Goal: Transaction & Acquisition: Purchase product/service

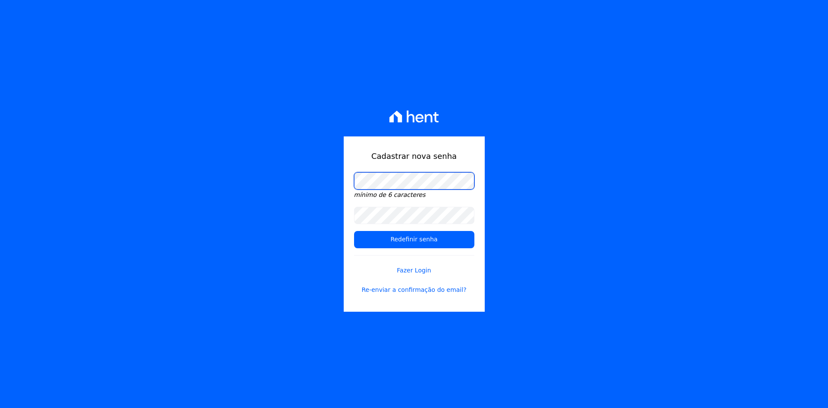
click at [223, 186] on div "Cadastrar nova senha mínimo de 6 caracteres Redefinir senha Fazer Login Re-envi…" at bounding box center [414, 204] width 828 height 408
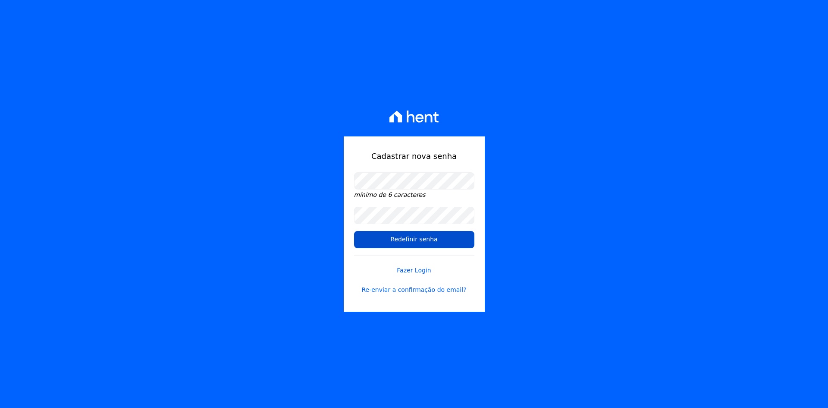
drag, startPoint x: 376, startPoint y: 242, endPoint x: 371, endPoint y: 244, distance: 4.6
click at [376, 242] on input "Redefinir senha" at bounding box center [414, 239] width 120 height 17
click at [399, 243] on input "Redefinir senha" at bounding box center [414, 239] width 120 height 17
click at [407, 240] on input "Redefinir senha" at bounding box center [414, 239] width 120 height 17
click at [296, 223] on div "Cadastrar nova senha mínimo de 6 caracteres Redefinir senha Fazer Login Re-envi…" at bounding box center [414, 204] width 828 height 408
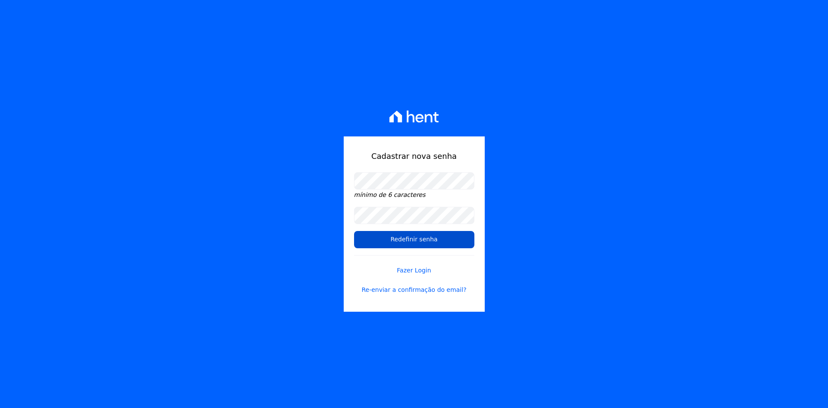
click at [417, 237] on input "Redefinir senha" at bounding box center [414, 239] width 120 height 17
click at [422, 267] on link "Fazer Login" at bounding box center [414, 265] width 120 height 20
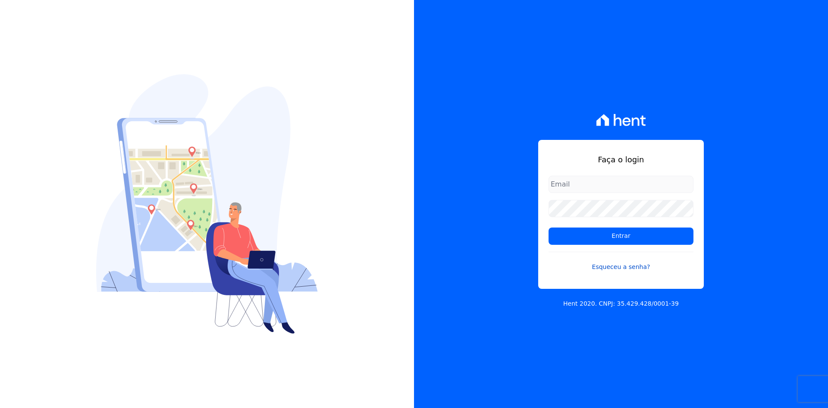
click at [614, 265] on link "Esqueceu a senha?" at bounding box center [621, 262] width 145 height 20
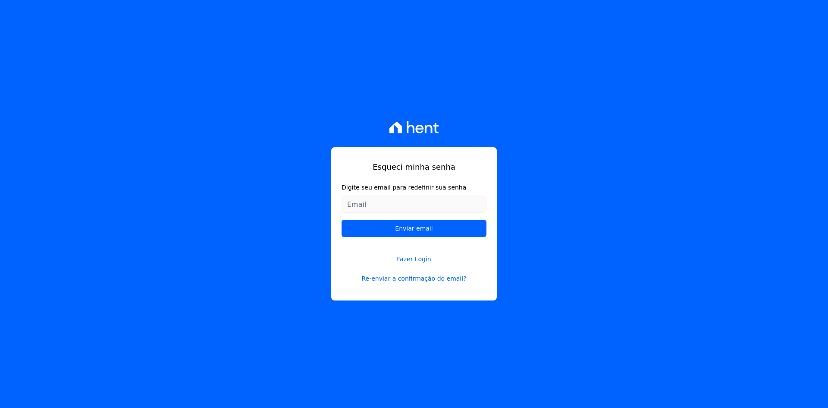
click at [362, 203] on input "Digite seu email para redefinir sua senha" at bounding box center [414, 203] width 145 height 17
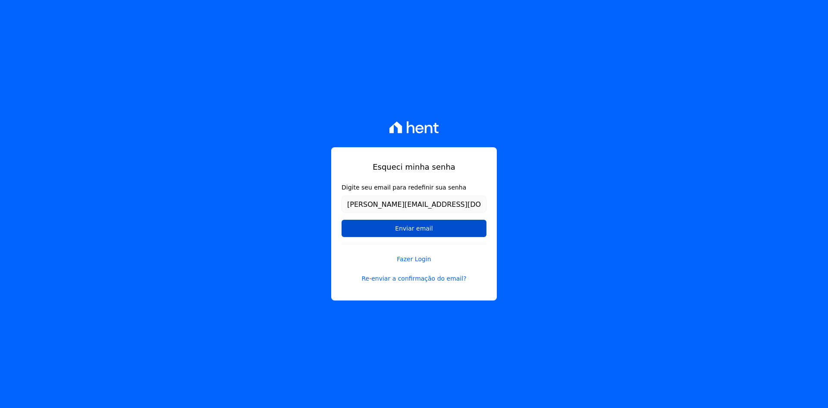
type input "gabriel@msarandu.com.br"
click at [390, 229] on input "Enviar email" at bounding box center [414, 228] width 145 height 17
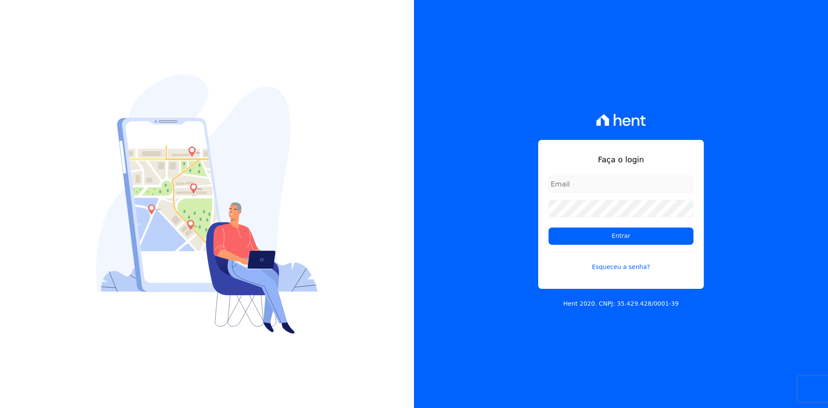
click at [414, 227] on div at bounding box center [207, 204] width 414 height 408
click at [575, 186] on input "email" at bounding box center [621, 184] width 145 height 17
click at [576, 266] on link "Esqueceu a senha?" at bounding box center [621, 262] width 145 height 20
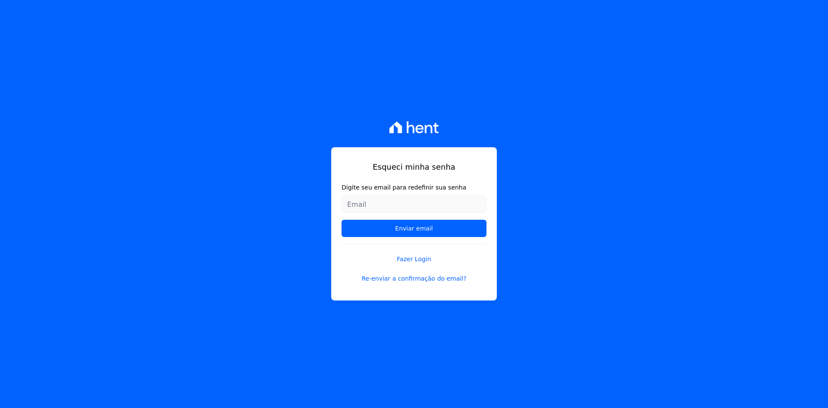
click at [390, 202] on input "Digite seu email para redefinir sua senha" at bounding box center [414, 203] width 145 height 17
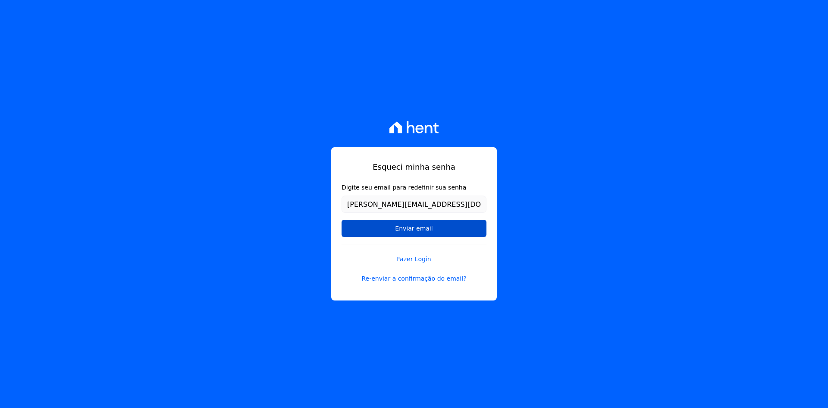
type input "gabriel@msarandu.com.br"
click at [408, 229] on input "Enviar email" at bounding box center [414, 228] width 145 height 17
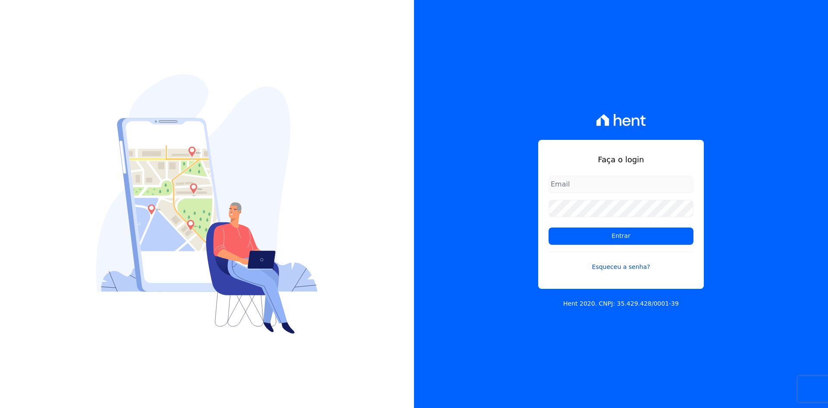
click at [556, 269] on link "Esqueceu a senha?" at bounding box center [621, 262] width 145 height 20
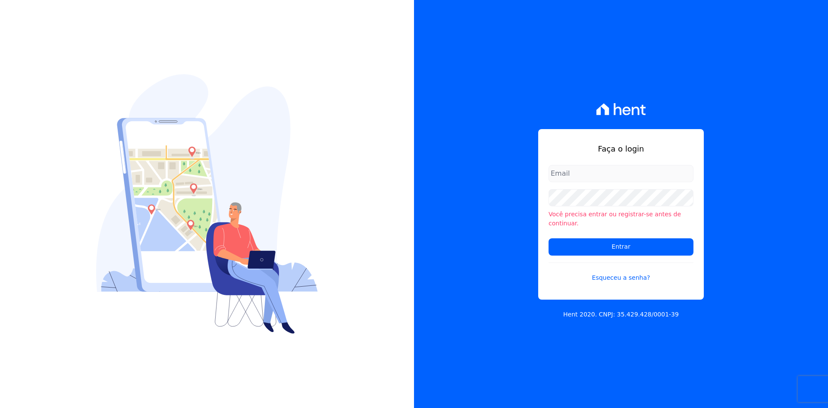
click at [607, 179] on input "email" at bounding box center [621, 173] width 145 height 17
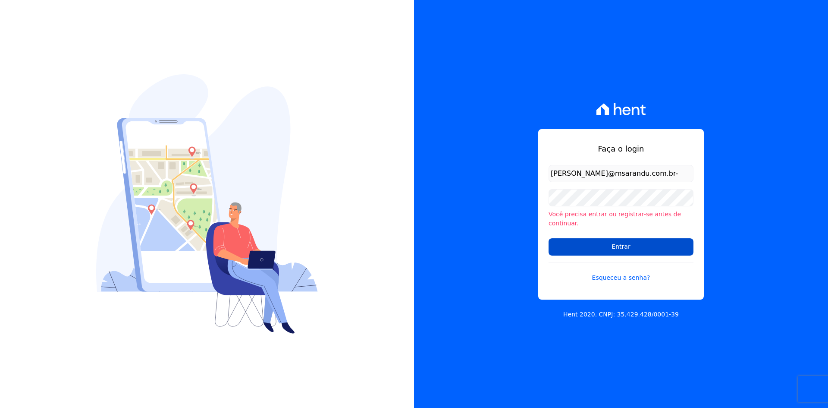
click at [575, 244] on input "Entrar" at bounding box center [621, 246] width 145 height 17
type input "[PERSON_NAME][EMAIL_ADDRESS][DOMAIN_NAME]"
click at [549, 238] on input "Entrar" at bounding box center [621, 246] width 145 height 17
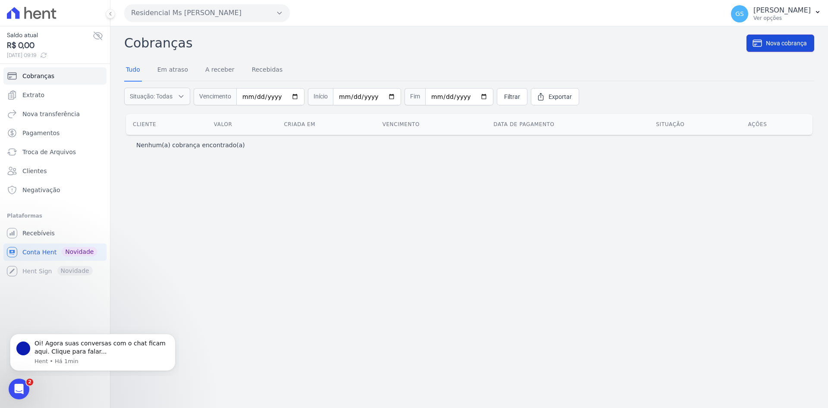
click at [788, 40] on span "Nova cobrança" at bounding box center [786, 43] width 41 height 9
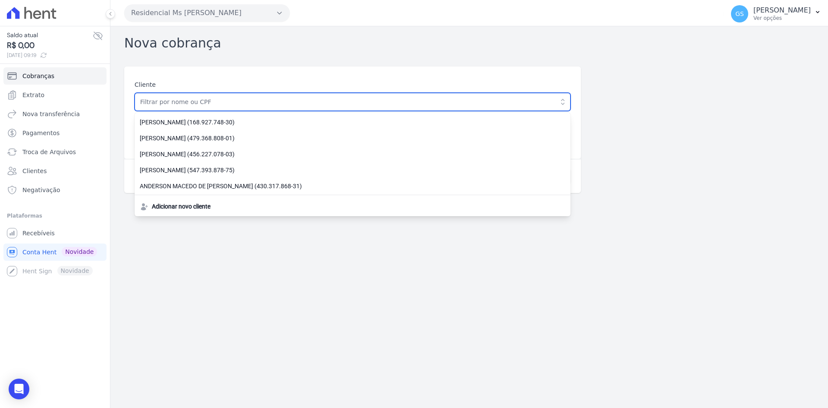
click at [190, 106] on input "text" at bounding box center [353, 102] width 436 height 18
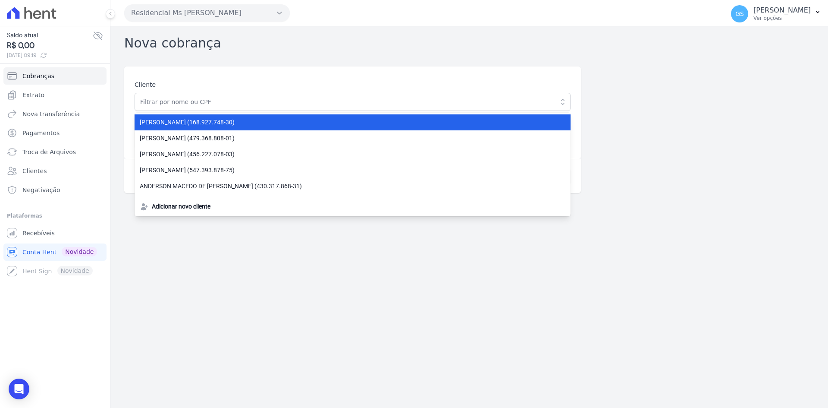
click at [190, 123] on span "ALEX FERREIRA DE ALKAMIN (168.927.748-30)" at bounding box center [347, 122] width 415 height 9
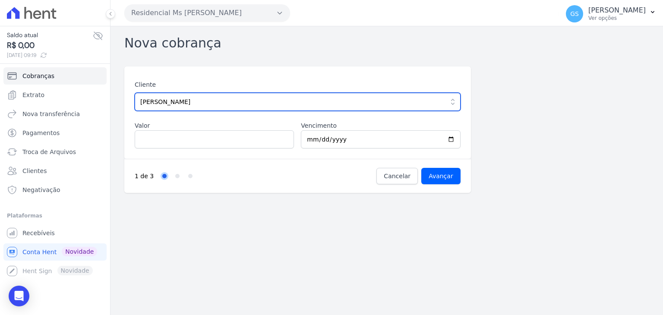
click at [244, 101] on input "ALEX FERREIRA DE ALKAMIN" at bounding box center [298, 102] width 326 height 18
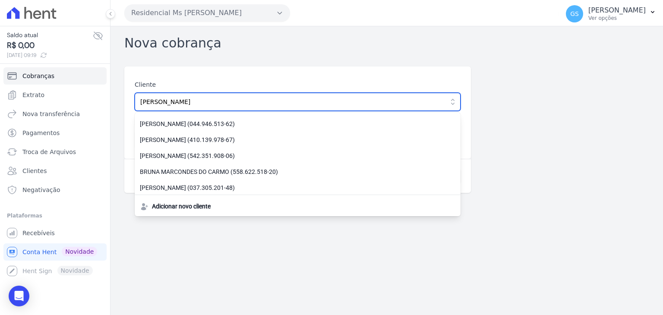
scroll to position [259, 0]
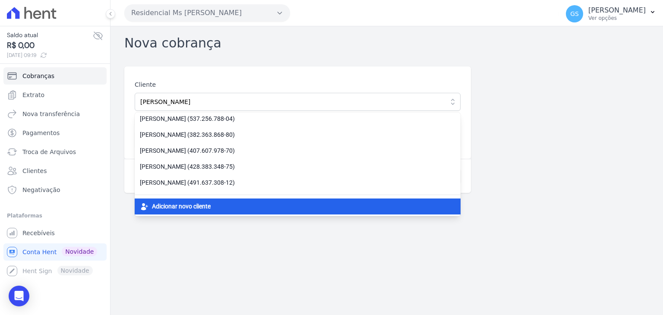
drag, startPoint x: 259, startPoint y: 267, endPoint x: 249, endPoint y: 199, distance: 68.9
click at [259, 267] on div "Nova cobrança Cliente ALEX FERREIRA DE ALKAMIN ALEX FERREIRA DE ALKAMIN (168.92…" at bounding box center [386, 170] width 552 height 289
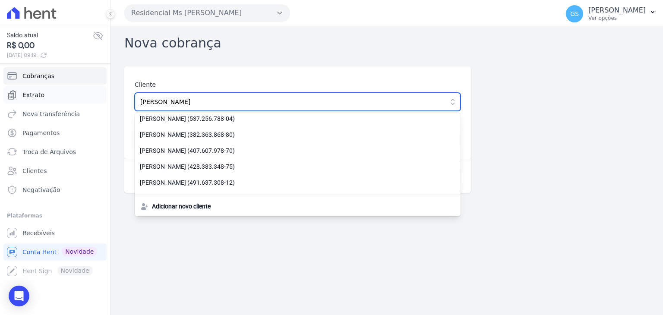
drag, startPoint x: 223, startPoint y: 101, endPoint x: 64, endPoint y: 96, distance: 158.4
click at [72, 97] on div "Saldo atual R$ 0,00 26/09/2025, 09:19 Cobranças Extrato Nova transferência Paga…" at bounding box center [331, 157] width 663 height 315
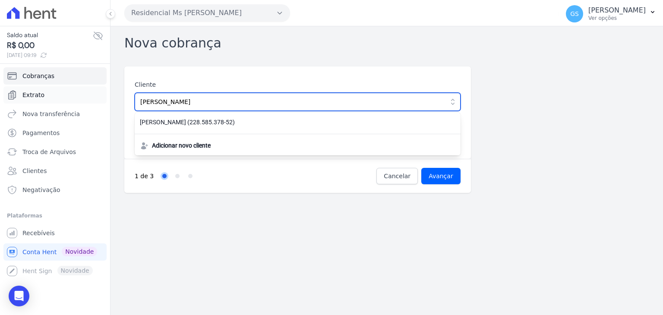
scroll to position [0, 0]
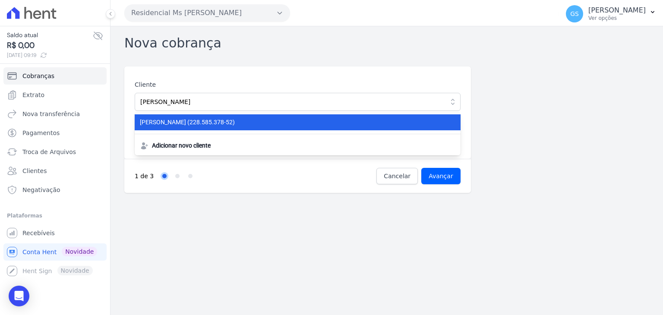
click at [228, 122] on span "RAFAEL ALVES DE SOUSA (228.585.378-52)" at bounding box center [292, 122] width 305 height 9
type input "[PERSON_NAME]"
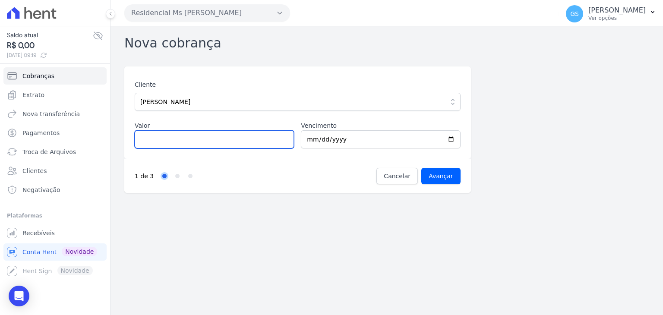
click at [261, 134] on input "Valor" at bounding box center [214, 139] width 159 height 18
type input "1000"
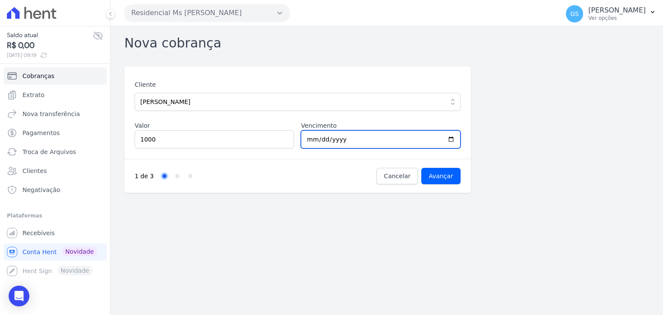
click at [344, 138] on input "2025-09-27" at bounding box center [380, 139] width 159 height 18
type input "2025-09-30"
click at [348, 175] on nav "1 de 3 Step 1 Step 2 Step 3" at bounding box center [256, 176] width 242 height 16
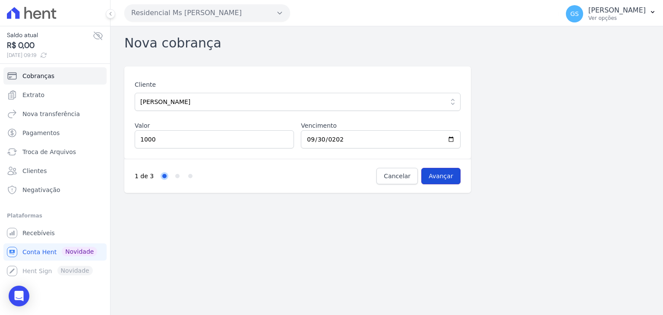
click at [444, 176] on input "Avançar" at bounding box center [440, 176] width 39 height 16
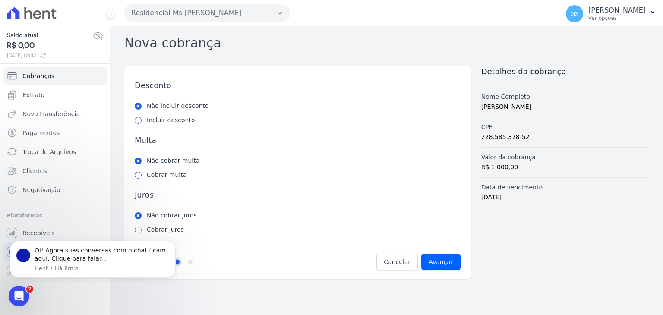
click at [168, 178] on label "Cobrar multa" at bounding box center [167, 174] width 40 height 9
click at [169, 241] on button "Dismiss notification" at bounding box center [173, 243] width 9 height 9
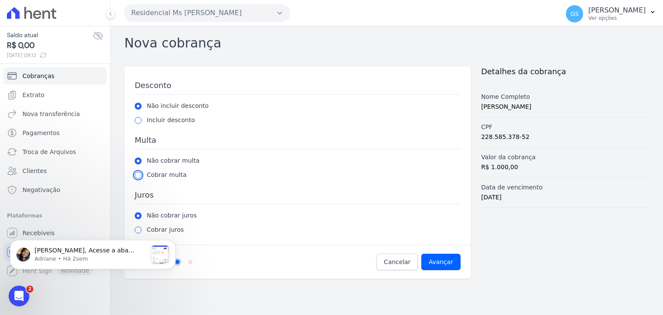
click at [135, 172] on input "radio" at bounding box center [138, 175] width 7 height 7
radio input "true"
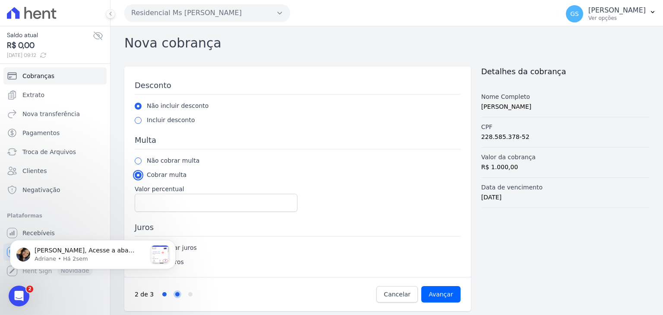
scroll to position [2, 0]
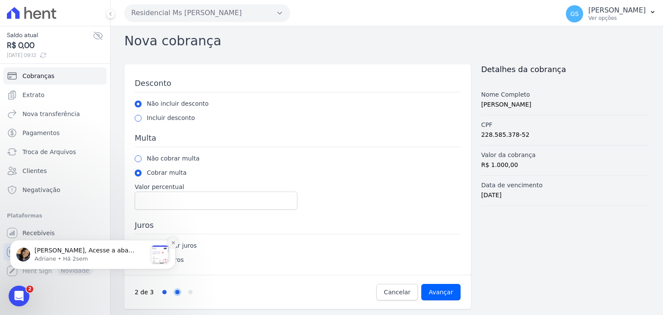
click at [176, 243] on button "Dismiss notification" at bounding box center [172, 242] width 11 height 11
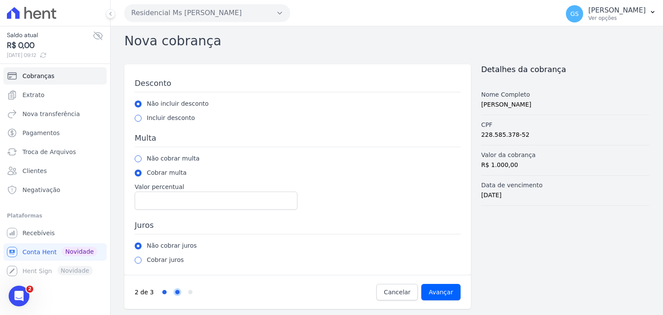
click at [153, 258] on label "Cobrar juros" at bounding box center [165, 259] width 37 height 9
click at [138, 262] on input "radio" at bounding box center [138, 260] width 7 height 7
radio input "true"
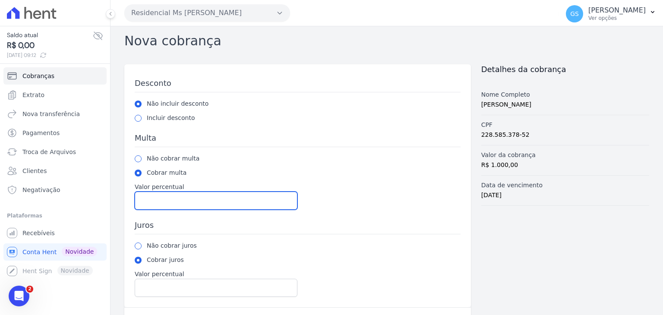
click at [156, 199] on input "Valor percentual" at bounding box center [216, 201] width 163 height 18
type input "2"
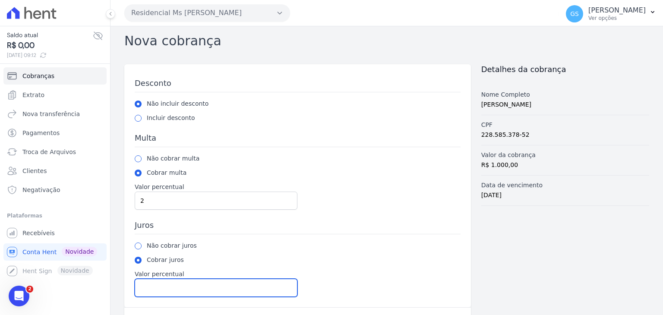
click at [249, 290] on input "Valor percentual" at bounding box center [216, 288] width 163 height 18
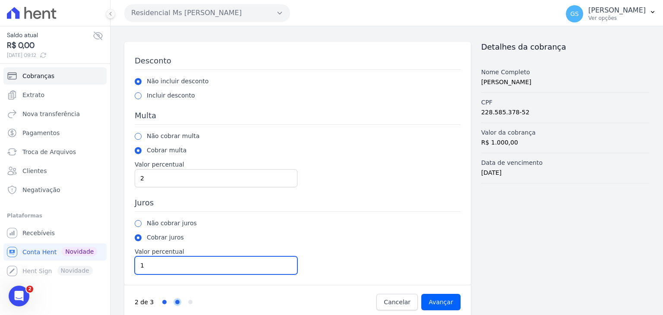
scroll to position [35, 0]
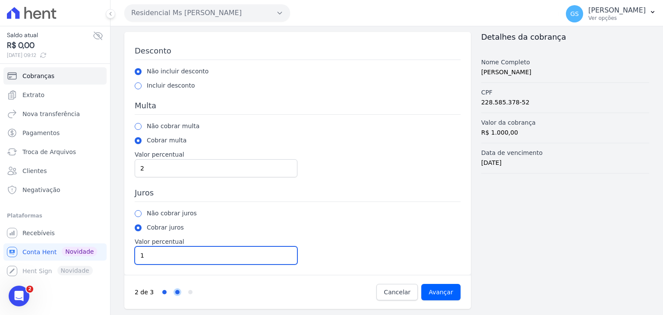
type input "1"
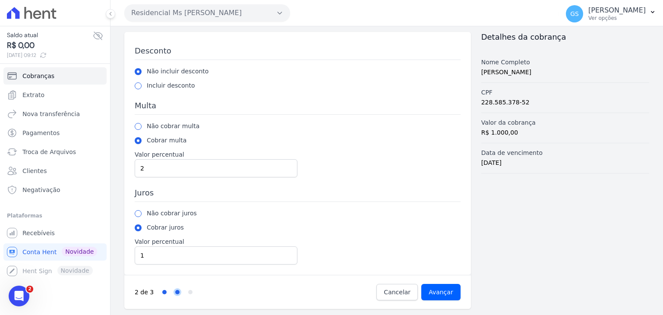
click at [437, 282] on div "2 de 3 Step 1 Step 2 Step 3 Cancelar Avançar" at bounding box center [297, 292] width 346 height 34
click at [441, 292] on input "Avançar" at bounding box center [440, 292] width 39 height 16
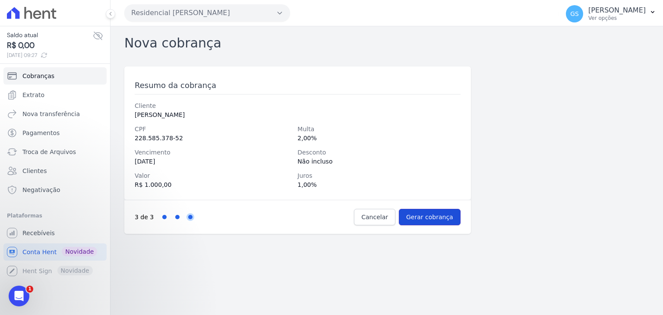
click at [438, 215] on input "Gerar cobrança" at bounding box center [430, 217] width 62 height 16
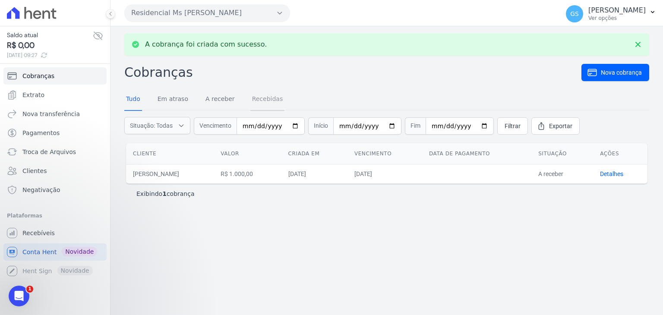
click at [256, 98] on link "Recebidas" at bounding box center [267, 99] width 35 height 22
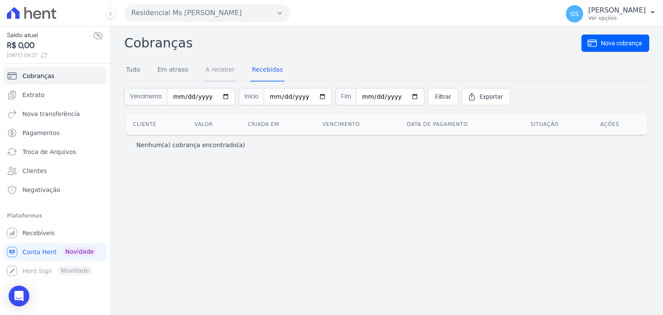
click at [209, 79] on link "A receber" at bounding box center [220, 70] width 33 height 22
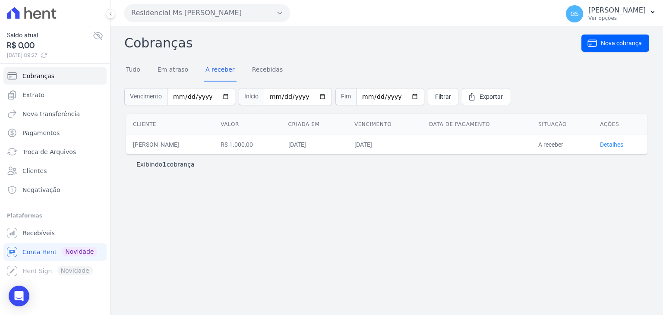
click at [604, 146] on link "Detalhes" at bounding box center [611, 144] width 23 height 7
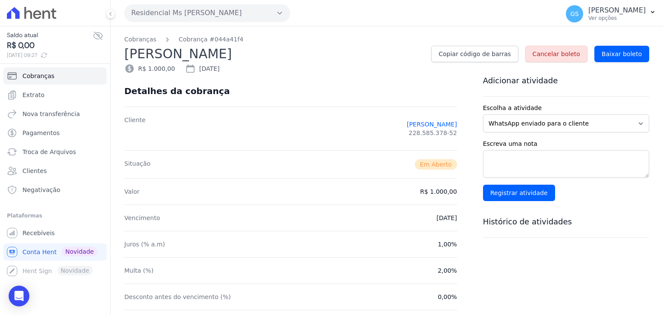
drag, startPoint x: 243, startPoint y: 50, endPoint x: 315, endPoint y: 60, distance: 72.3
click at [287, 56] on h2 "[PERSON_NAME]" at bounding box center [274, 53] width 300 height 19
click at [354, 69] on div "R$ 1.000,00 30/09/2025" at bounding box center [386, 68] width 525 height 10
drag, startPoint x: 282, startPoint y: 57, endPoint x: 173, endPoint y: 50, distance: 109.4
click at [173, 50] on h2 "[PERSON_NAME]" at bounding box center [274, 53] width 300 height 19
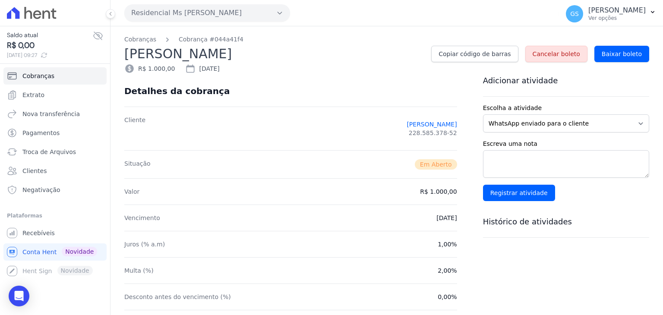
click at [330, 59] on h2 "[PERSON_NAME]" at bounding box center [274, 53] width 300 height 19
drag, startPoint x: 233, startPoint y: 50, endPoint x: 267, endPoint y: 57, distance: 35.5
click at [267, 57] on h2 "[PERSON_NAME]" at bounding box center [274, 53] width 300 height 19
click at [296, 66] on div "R$ 1.000,00 30/09/2025" at bounding box center [386, 68] width 525 height 10
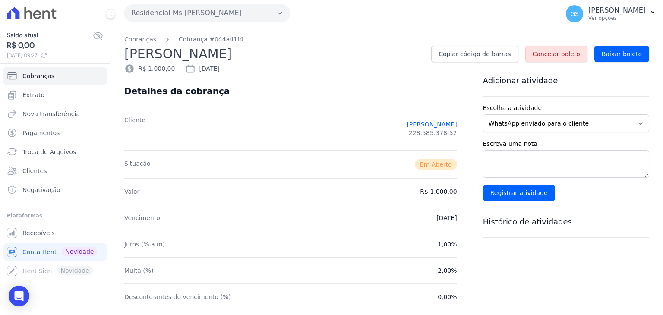
drag, startPoint x: 269, startPoint y: 55, endPoint x: 239, endPoint y: 53, distance: 30.2
click at [240, 53] on h2 "[PERSON_NAME]" at bounding box center [274, 53] width 300 height 19
click at [233, 53] on h2 "[PERSON_NAME]" at bounding box center [274, 53] width 300 height 19
drag, startPoint x: 233, startPoint y: 53, endPoint x: 285, endPoint y: 56, distance: 51.8
click at [285, 56] on h2 "[PERSON_NAME]" at bounding box center [274, 53] width 300 height 19
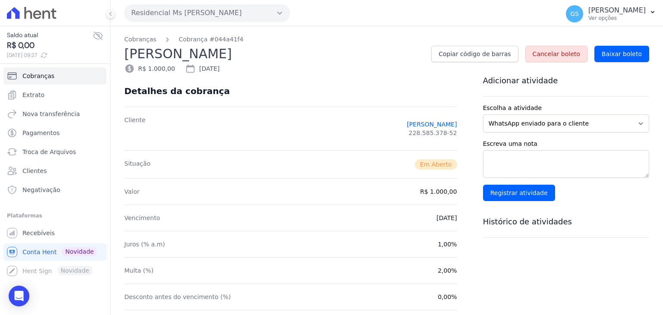
click at [232, 60] on h2 "[PERSON_NAME]" at bounding box center [274, 53] width 300 height 19
drag, startPoint x: 233, startPoint y: 50, endPoint x: 266, endPoint y: 56, distance: 33.2
click at [266, 56] on h2 "[PERSON_NAME]" at bounding box center [274, 53] width 300 height 19
click at [293, 60] on h2 "[PERSON_NAME]" at bounding box center [274, 53] width 300 height 19
click at [613, 57] on span "Baixar boleto" at bounding box center [621, 54] width 40 height 9
